Goal: Find specific page/section: Find specific page/section

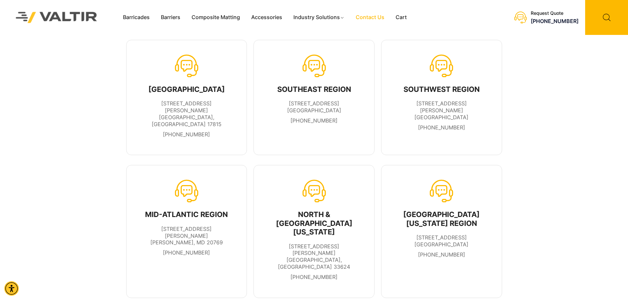
click at [191, 228] on ul "[STREET_ADDRESS][PERSON_NAME][PERSON_NAME] [PHONE_NUMBER]" at bounding box center [186, 241] width 93 height 31
click at [198, 226] on span "[STREET_ADDRESS][PERSON_NAME][PERSON_NAME]" at bounding box center [186, 236] width 73 height 20
click at [162, 226] on li "[STREET_ADDRESS][PERSON_NAME][PERSON_NAME]" at bounding box center [186, 236] width 93 height 20
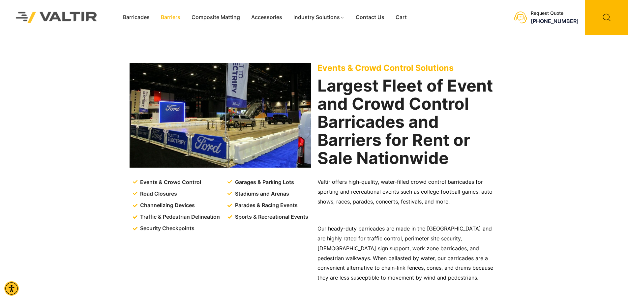
click at [169, 21] on link "Barriers" at bounding box center [170, 18] width 31 height 10
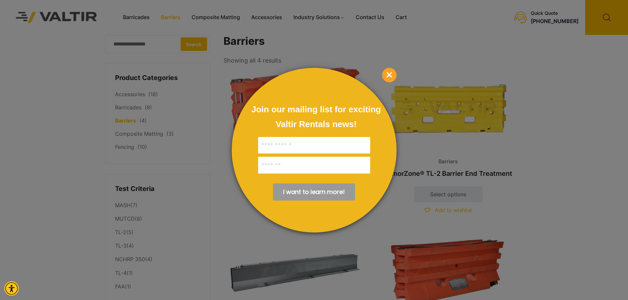
click at [384, 74] on span "×" at bounding box center [389, 75] width 15 height 15
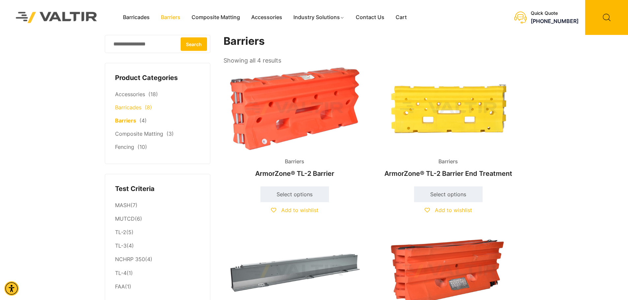
click at [145, 111] on span "(8)" at bounding box center [148, 107] width 7 height 7
click at [126, 112] on li "Barricades (8)" at bounding box center [157, 107] width 85 height 13
click at [130, 20] on link "Barricades" at bounding box center [136, 18] width 38 height 10
click at [141, 17] on link "Barricades" at bounding box center [136, 18] width 38 height 10
click at [141, 13] on link "Barricades" at bounding box center [136, 18] width 38 height 10
